Goal: Task Accomplishment & Management: Manage account settings

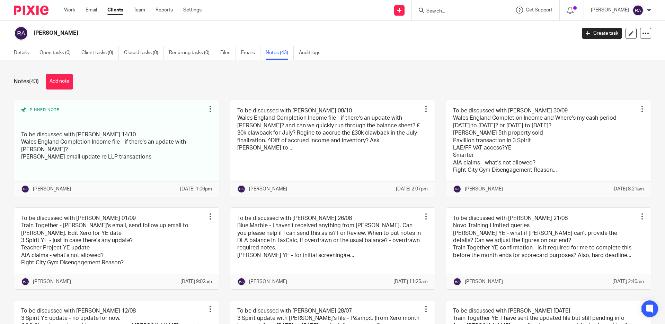
click at [458, 14] on input "Search" at bounding box center [457, 11] width 62 height 6
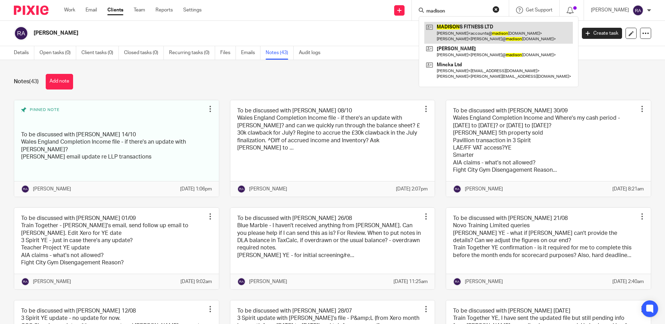
type input "madison"
click at [481, 28] on link at bounding box center [498, 32] width 149 height 21
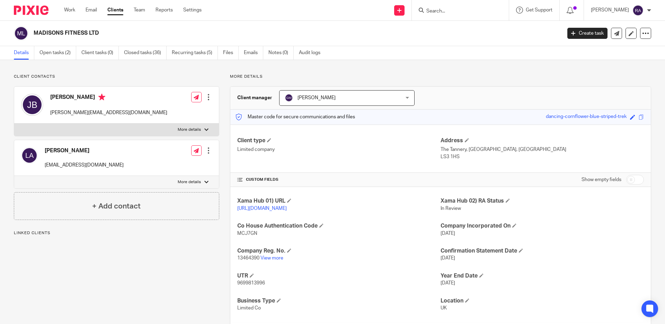
click at [59, 54] on link "Open tasks (2)" at bounding box center [57, 53] width 37 height 14
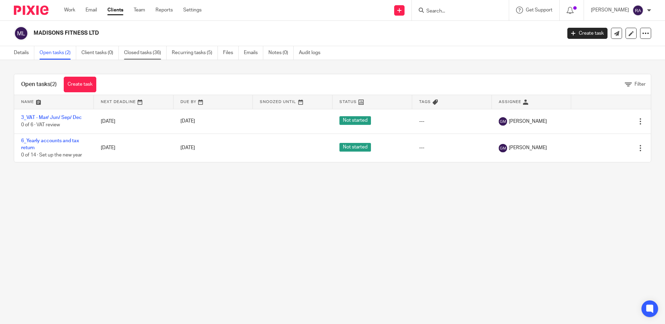
click at [155, 53] on link "Closed tasks (36)" at bounding box center [145, 53] width 43 height 14
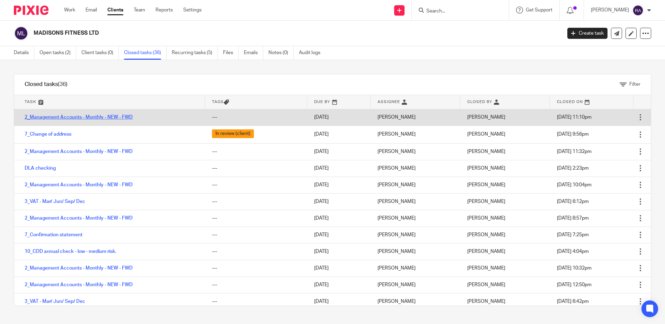
click at [64, 118] on link "2_Management Accounts - Monthly - NEW - FWD" at bounding box center [79, 117] width 108 height 5
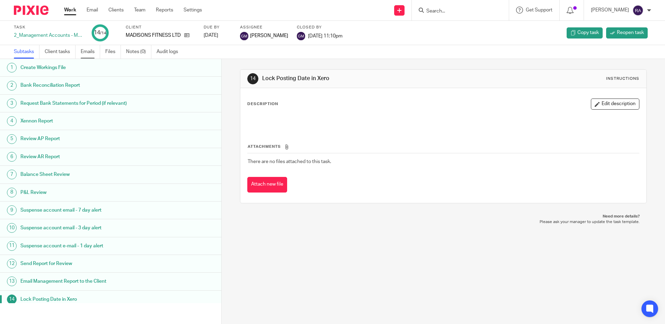
click at [89, 50] on link "Emails" at bounding box center [90, 52] width 19 height 14
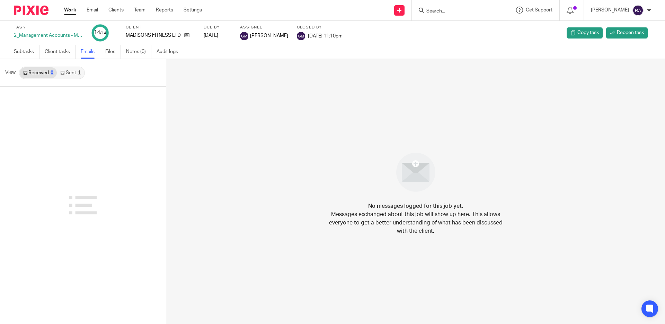
click at [73, 73] on link "Sent 1" at bounding box center [70, 72] width 27 height 11
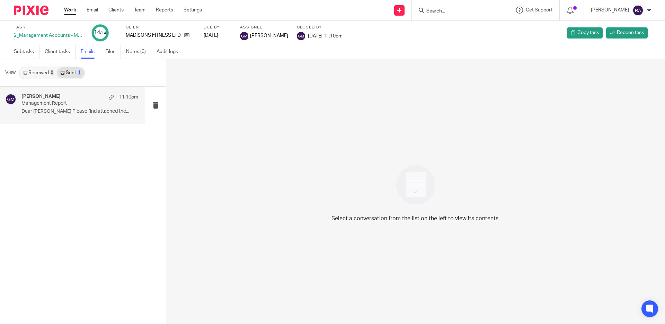
click at [65, 103] on p "Management Report" at bounding box center [68, 103] width 94 height 6
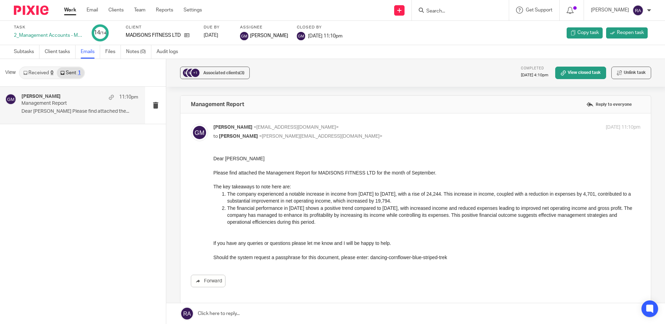
click at [448, 12] on input "Search" at bounding box center [457, 11] width 62 height 6
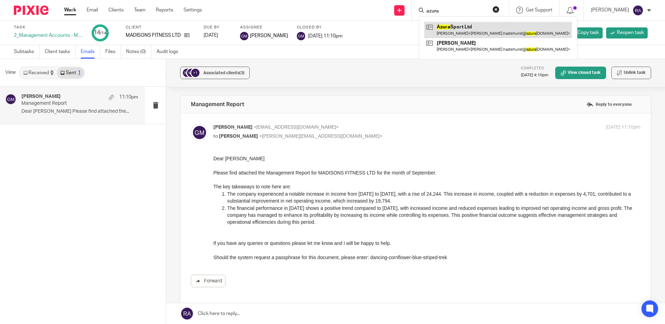
type input "azura"
click at [468, 27] on link at bounding box center [498, 30] width 148 height 16
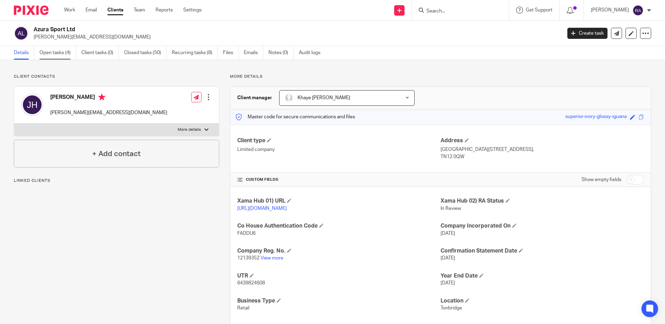
click at [69, 53] on link "Open tasks (4)" at bounding box center [57, 53] width 37 height 14
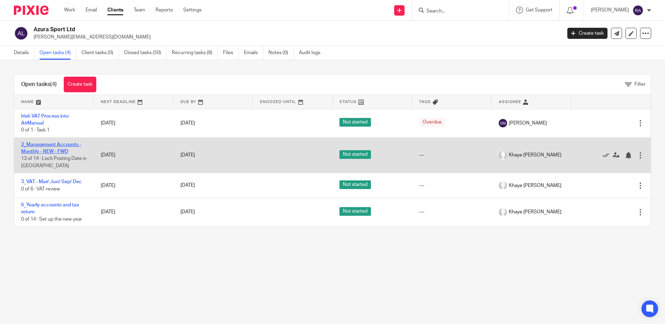
click at [49, 151] on link "2_Management Accounts - Monthly - NEW - FWD" at bounding box center [51, 148] width 60 height 12
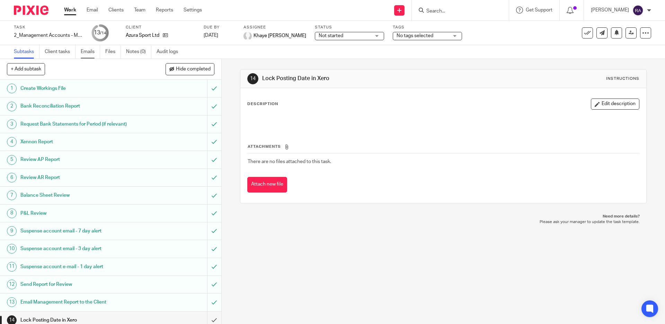
click at [81, 56] on link "Emails" at bounding box center [90, 52] width 19 height 14
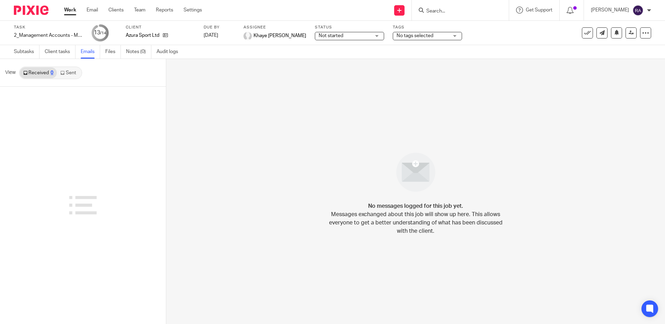
click at [71, 73] on link "Sent" at bounding box center [69, 72] width 24 height 11
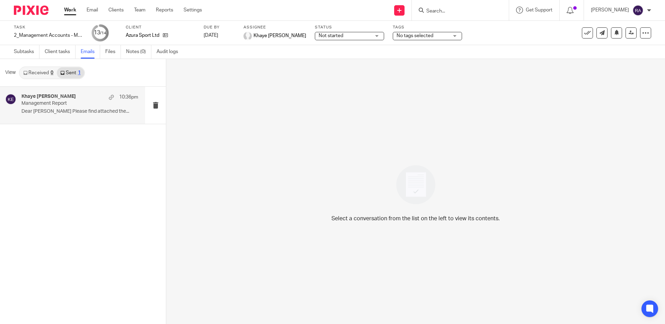
click at [66, 109] on p "Dear Jason Please find attached the..." at bounding box center [79, 111] width 117 height 6
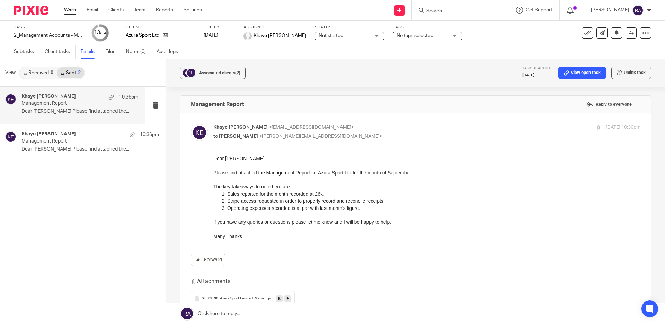
click at [69, 9] on link "Work" at bounding box center [70, 10] width 12 height 7
